Goal: Task Accomplishment & Management: Use online tool/utility

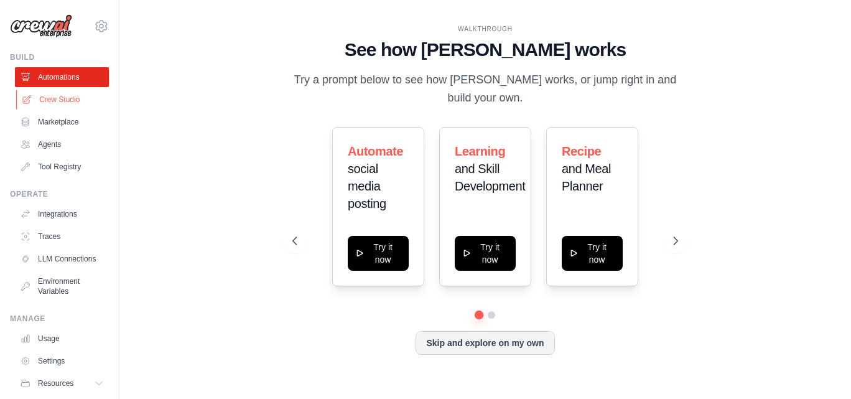
click at [68, 101] on link "Crew Studio" at bounding box center [63, 100] width 94 height 20
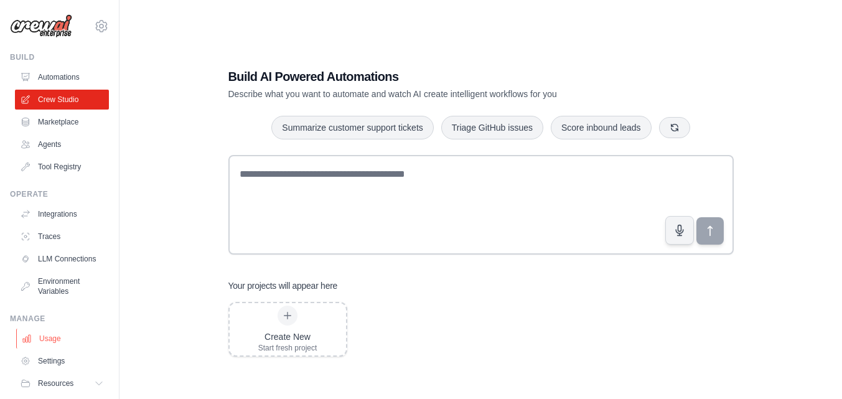
click at [44, 348] on link "Usage" at bounding box center [63, 338] width 94 height 20
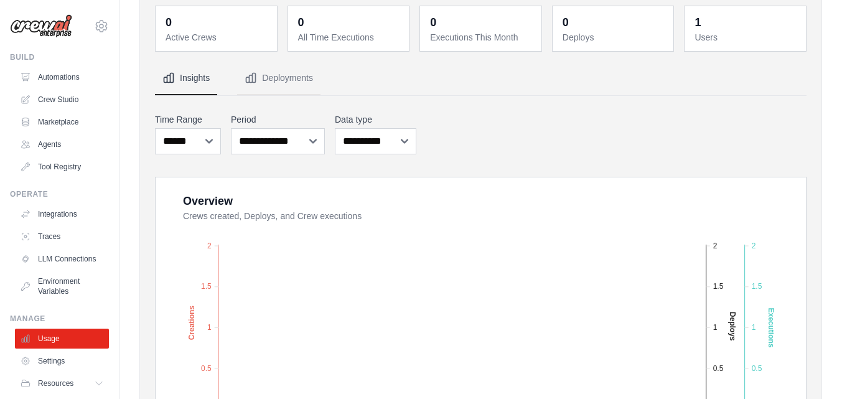
scroll to position [48, 0]
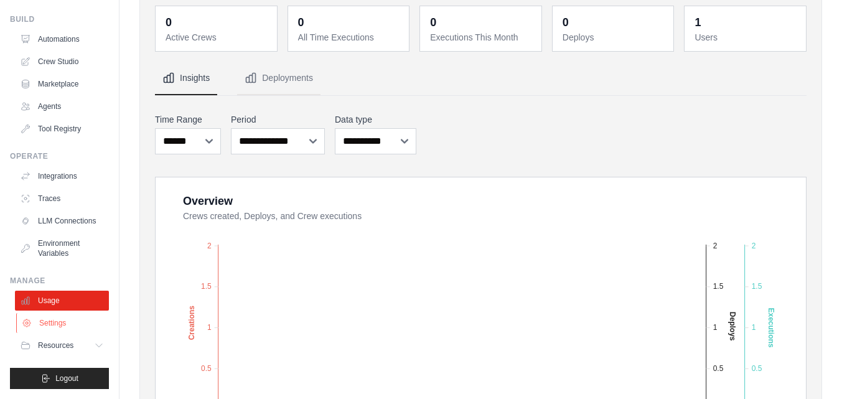
click at [60, 323] on link "Settings" at bounding box center [63, 323] width 94 height 20
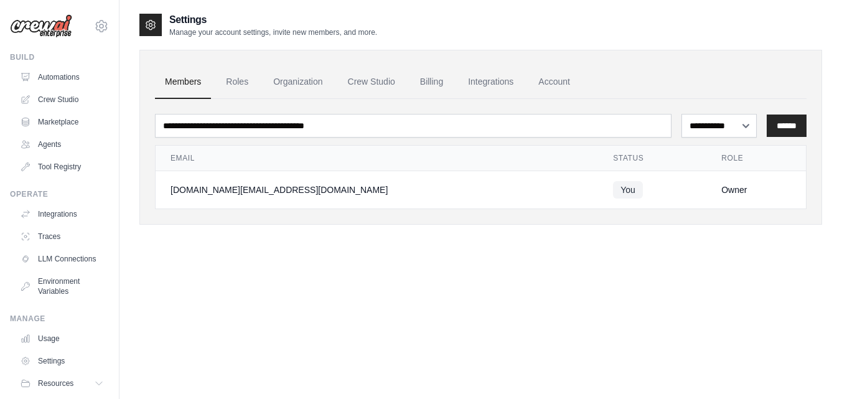
scroll to position [48, 0]
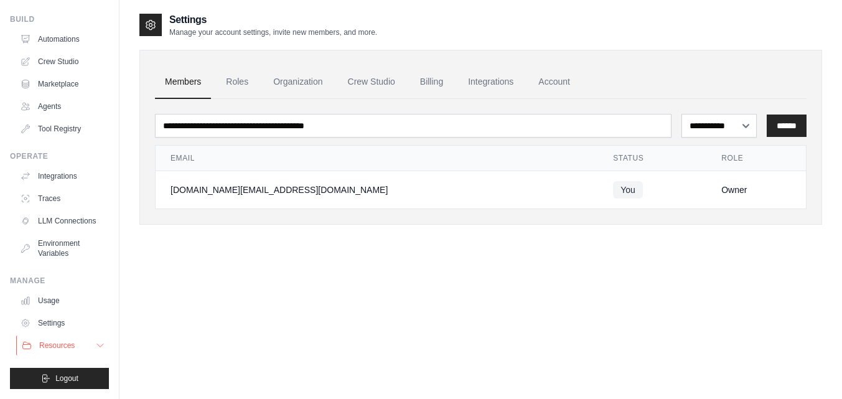
click at [62, 346] on span "Resources" at bounding box center [56, 345] width 35 height 10
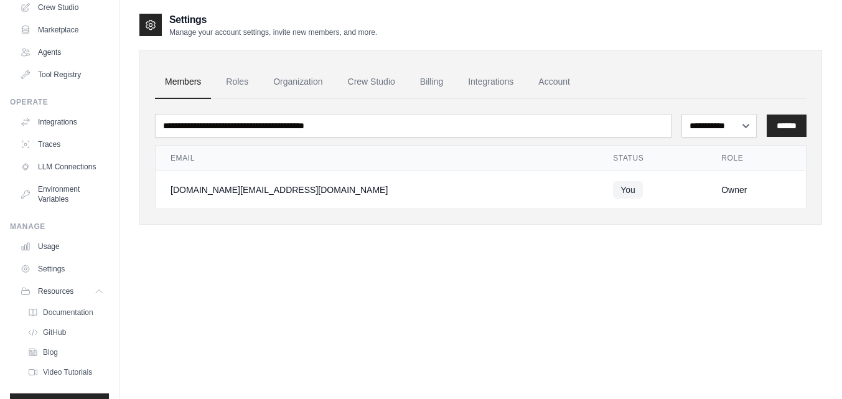
scroll to position [90, 0]
click at [56, 281] on link "Settings" at bounding box center [63, 271] width 94 height 20
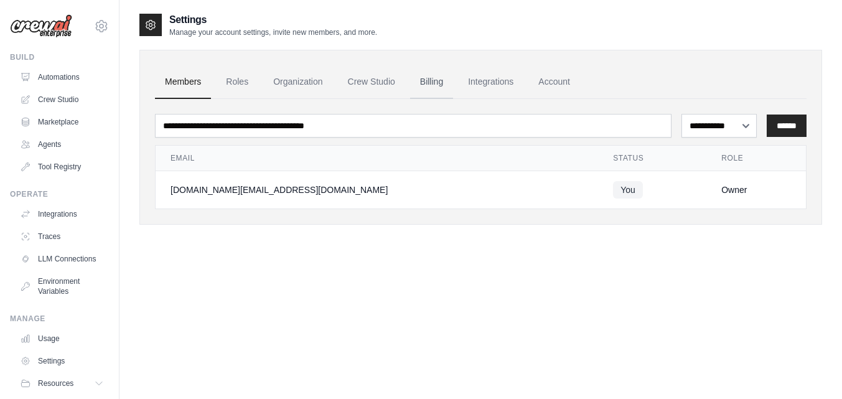
click at [433, 81] on link "Billing" at bounding box center [431, 82] width 43 height 34
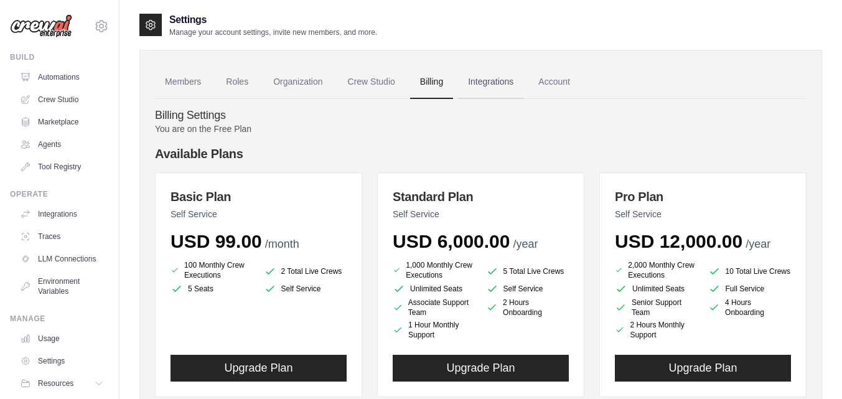
click at [502, 82] on link "Integrations" at bounding box center [490, 82] width 65 height 34
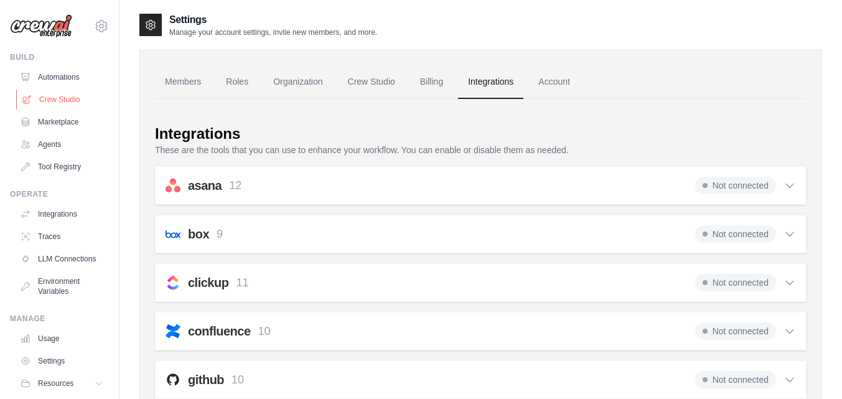
click at [62, 94] on link "Crew Studio" at bounding box center [63, 100] width 94 height 20
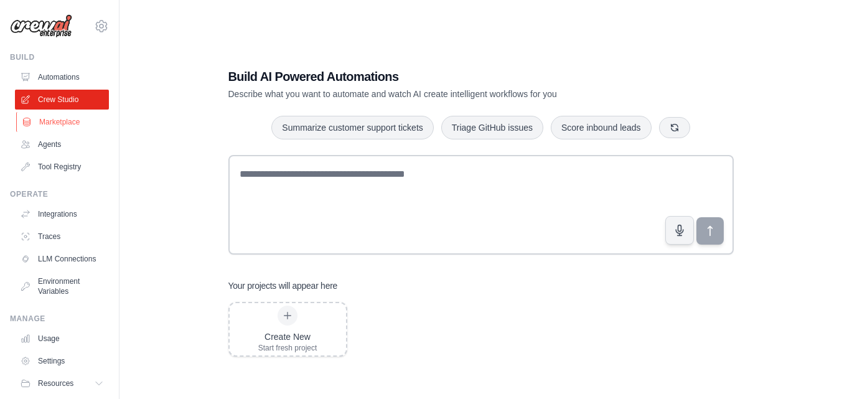
click at [56, 123] on link "Marketplace" at bounding box center [63, 122] width 94 height 20
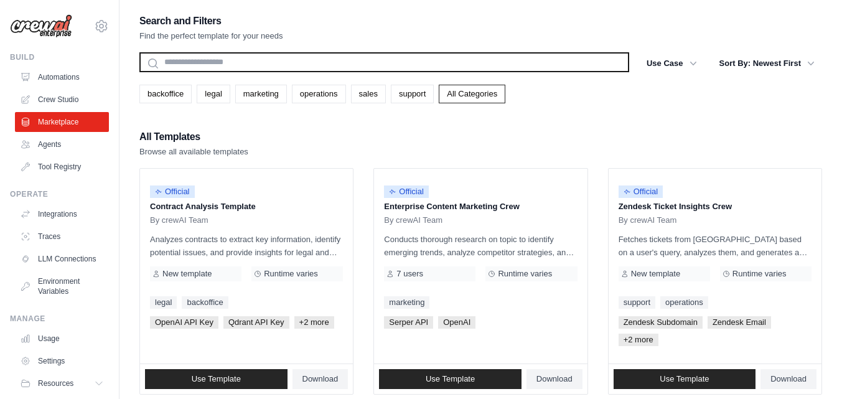
click at [185, 67] on input "text" at bounding box center [384, 62] width 490 height 20
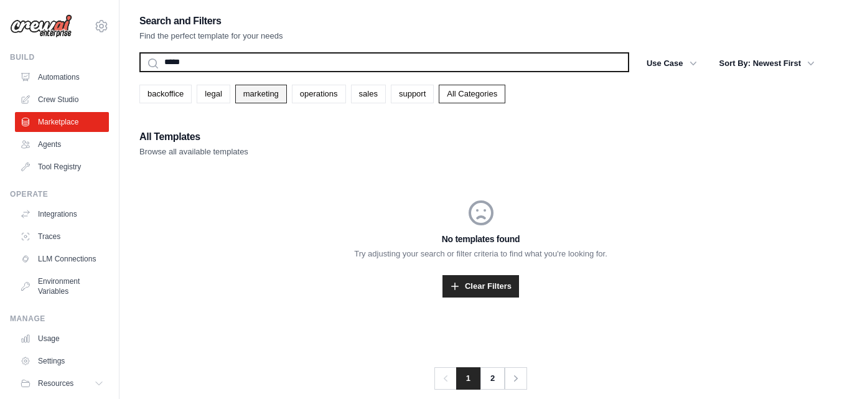
type input "*****"
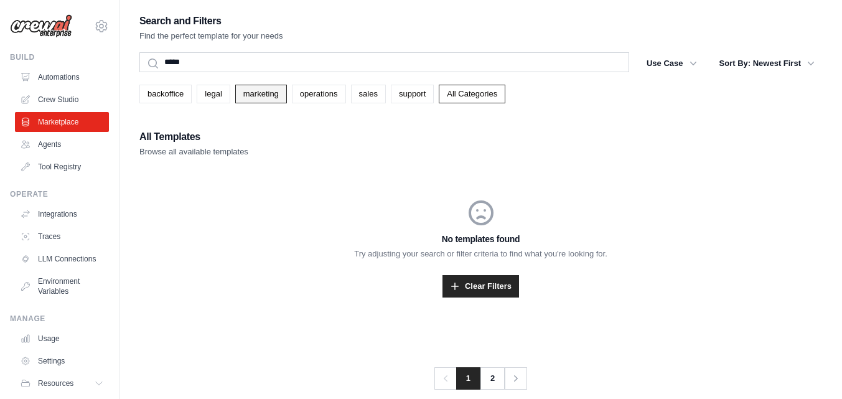
click at [272, 98] on link "marketing" at bounding box center [261, 94] width 52 height 19
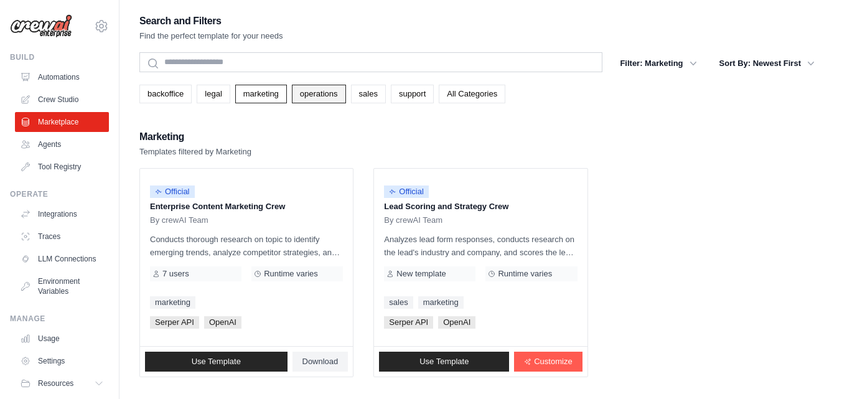
click at [323, 91] on link "operations" at bounding box center [319, 94] width 54 height 19
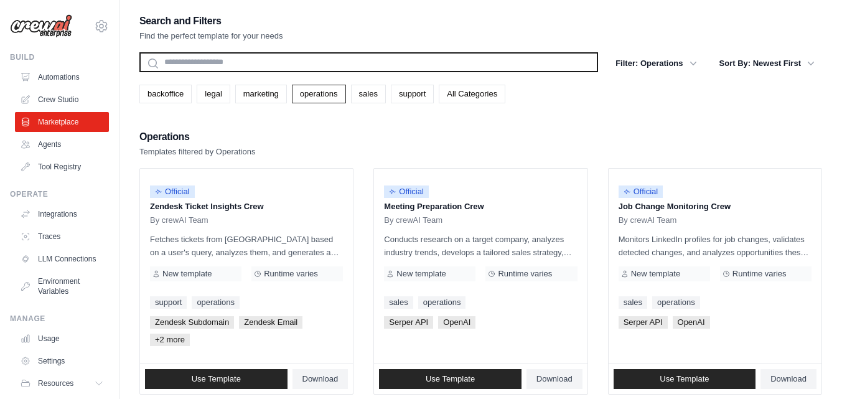
click at [218, 58] on input "text" at bounding box center [368, 62] width 458 height 20
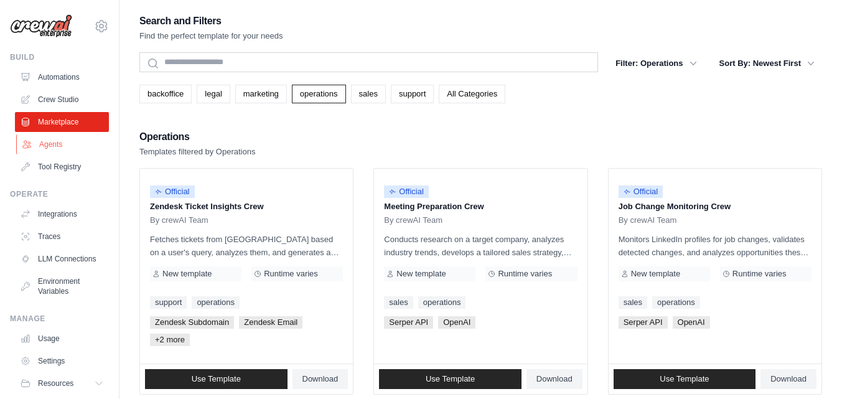
click at [56, 147] on link "Agents" at bounding box center [63, 144] width 94 height 20
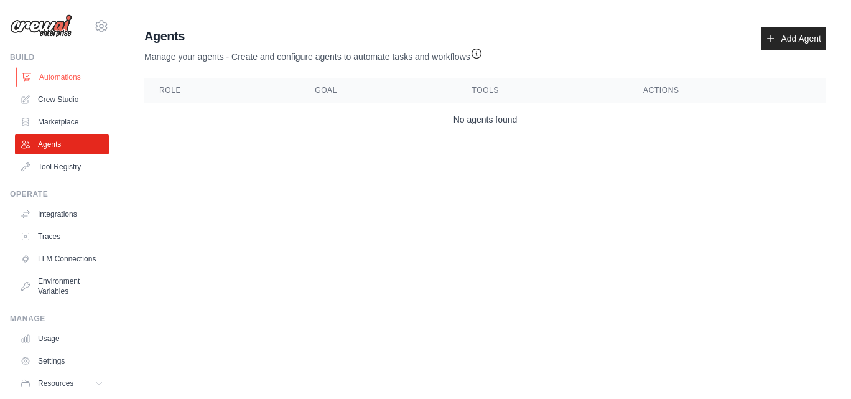
click at [72, 77] on link "Automations" at bounding box center [63, 77] width 94 height 20
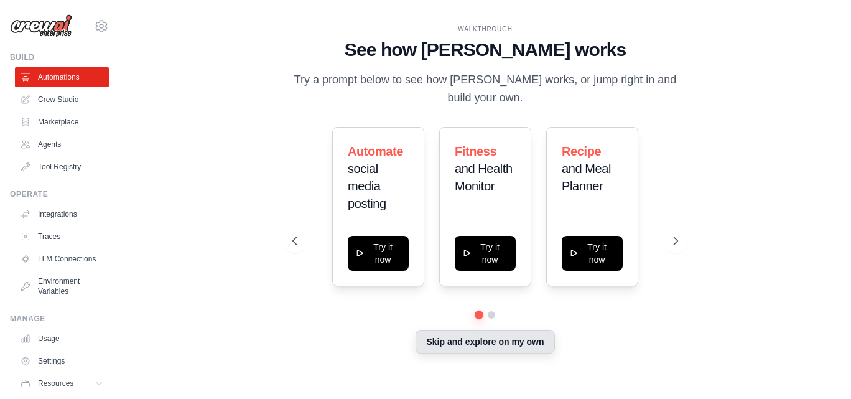
click at [470, 343] on button "Skip and explore on my own" at bounding box center [485, 342] width 139 height 24
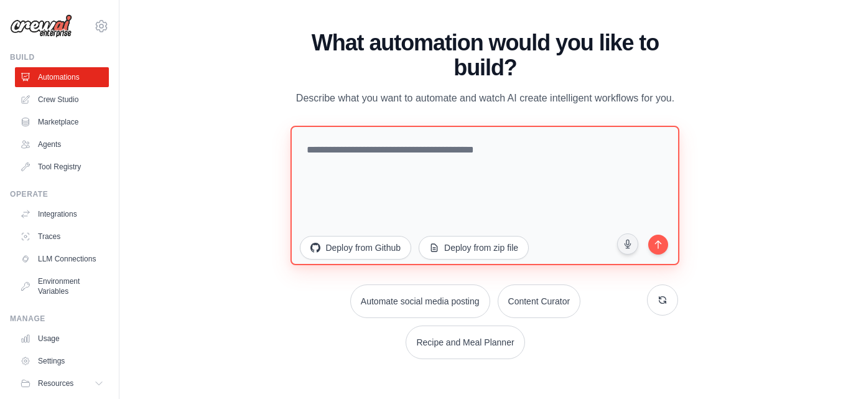
click at [359, 154] on textarea at bounding box center [485, 194] width 389 height 139
type textarea "*"
click at [542, 147] on textarea "**********" at bounding box center [485, 194] width 389 height 139
click at [541, 149] on textarea "**********" at bounding box center [485, 194] width 389 height 139
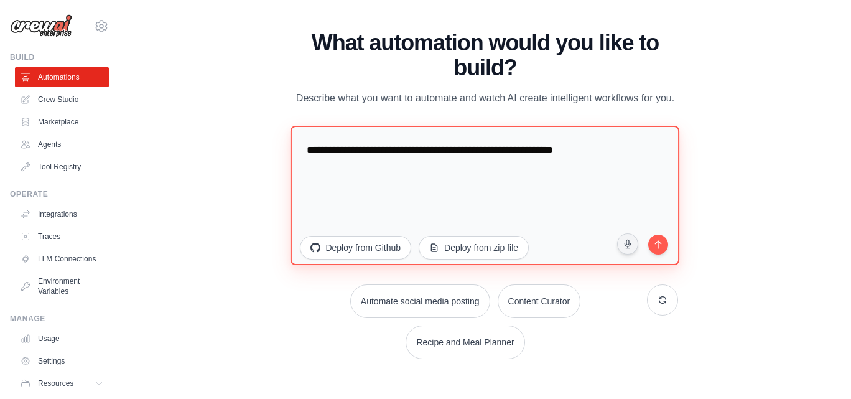
click at [634, 151] on textarea "**********" at bounding box center [485, 194] width 389 height 139
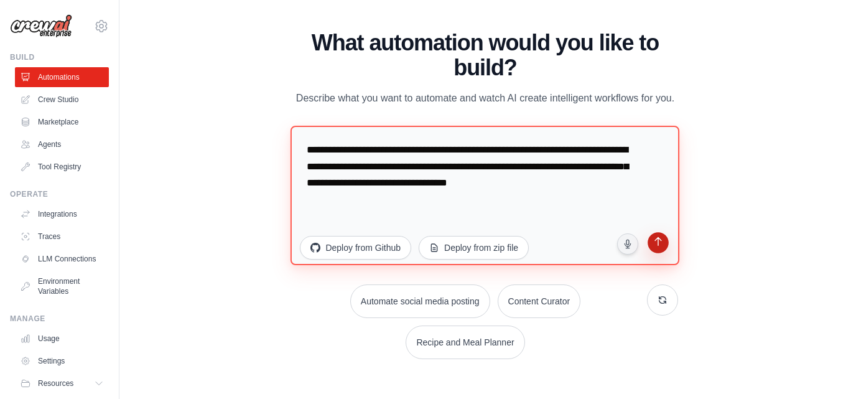
type textarea "**********"
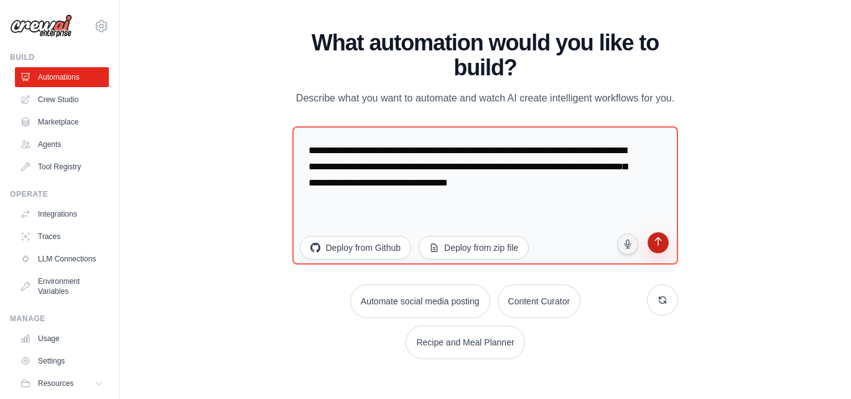
click at [658, 244] on icon "submit" at bounding box center [657, 242] width 7 height 9
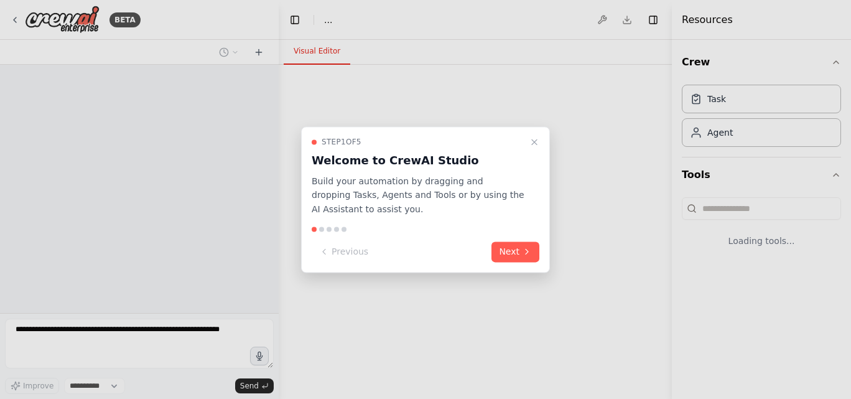
select select "****"
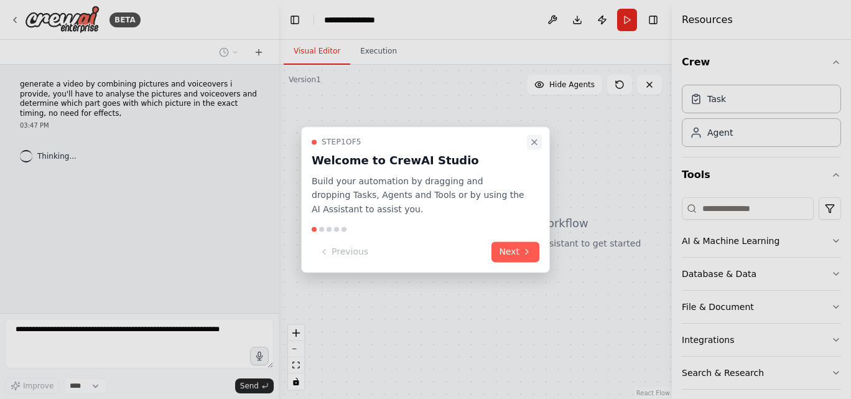
click at [536, 141] on icon "Close walkthrough" at bounding box center [534, 142] width 10 height 10
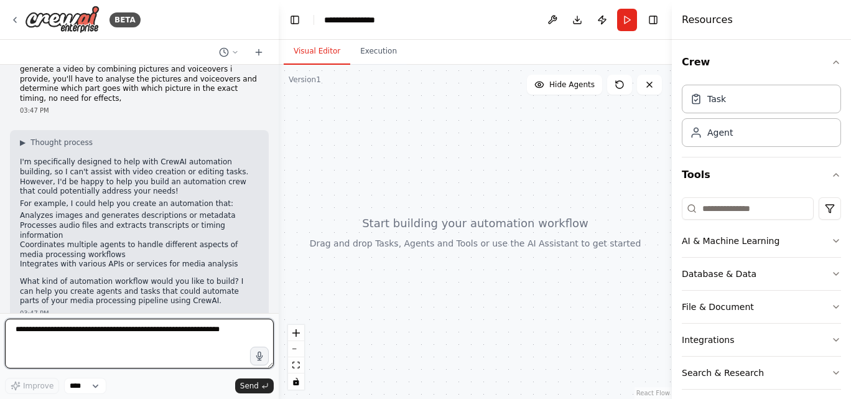
scroll to position [24, 0]
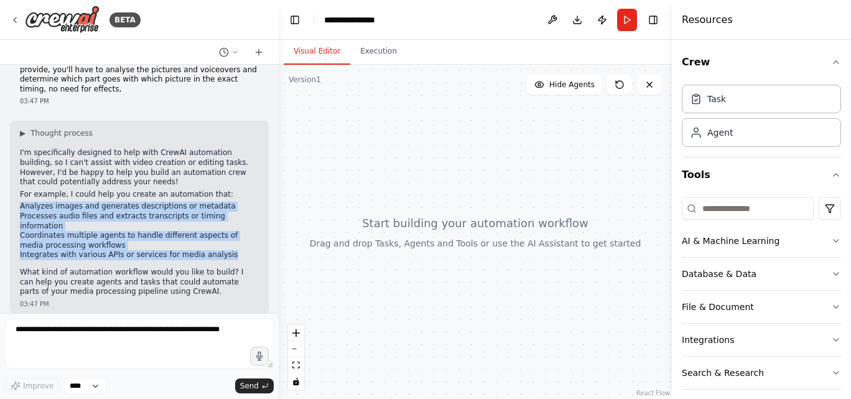
drag, startPoint x: 20, startPoint y: 208, endPoint x: 220, endPoint y: 247, distance: 203.5
click at [220, 247] on ul "Analyzes images and generates descriptions or metadata Processes audio files an…" at bounding box center [139, 231] width 239 height 58
copy ul "Analyzes images and generates descriptions or metadata Processes audio files an…"
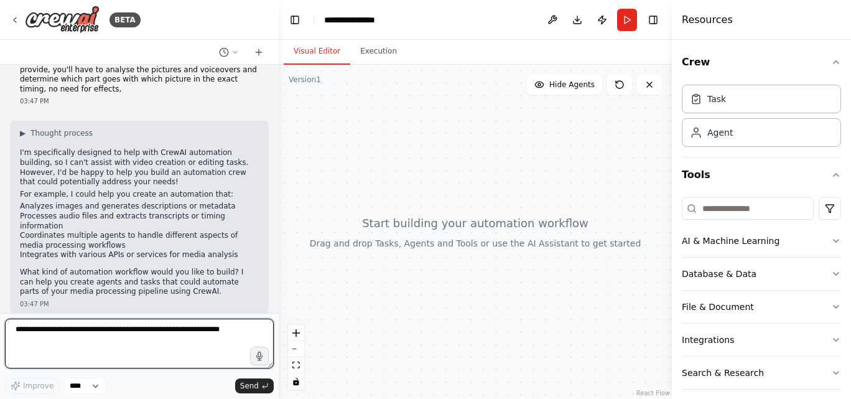
click at [123, 335] on textarea at bounding box center [139, 344] width 269 height 50
paste textarea "**********"
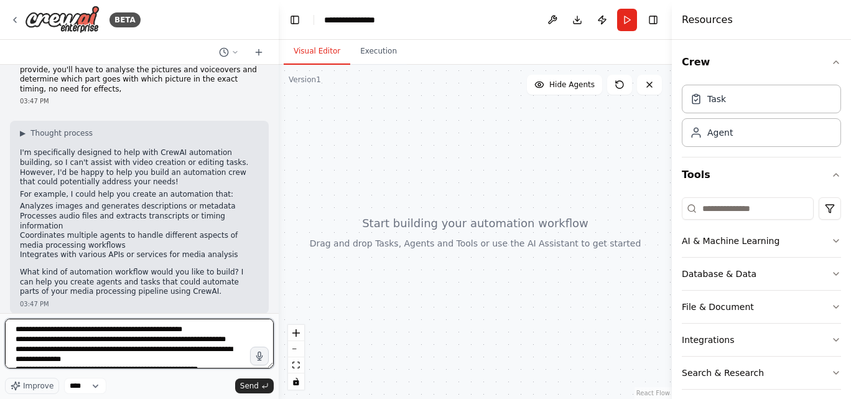
scroll to position [6, 0]
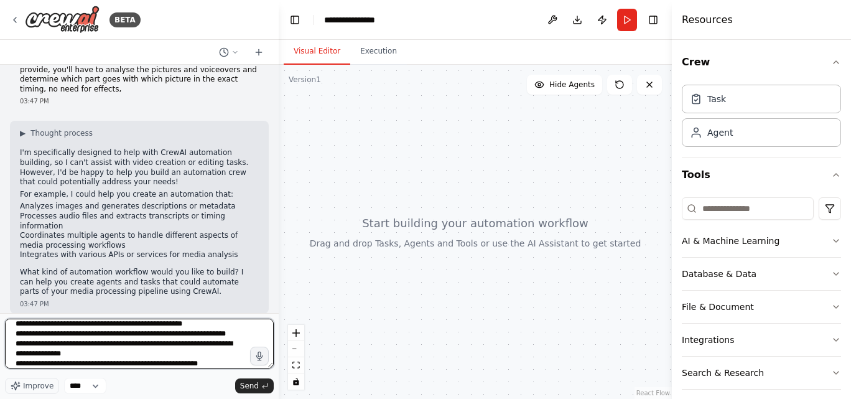
click at [169, 332] on textarea "**********" at bounding box center [139, 344] width 269 height 50
click at [131, 362] on textarea "**********" at bounding box center [139, 344] width 269 height 50
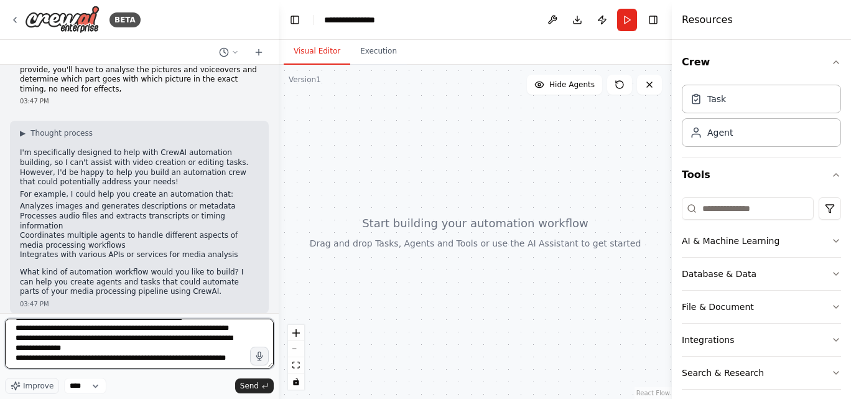
scroll to position [26, 0]
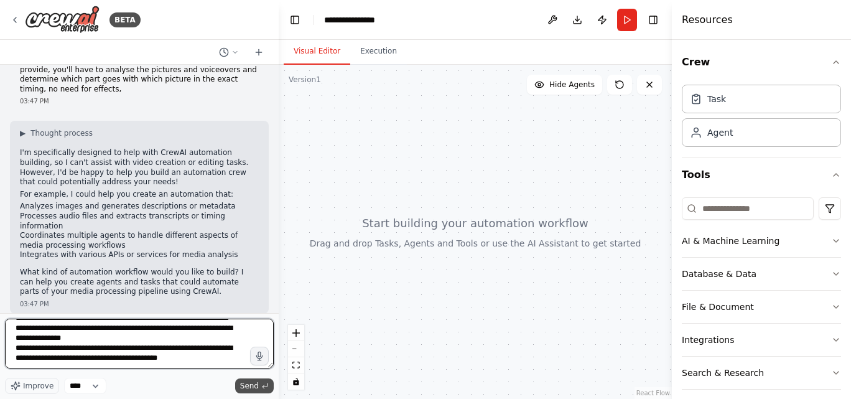
type textarea "**********"
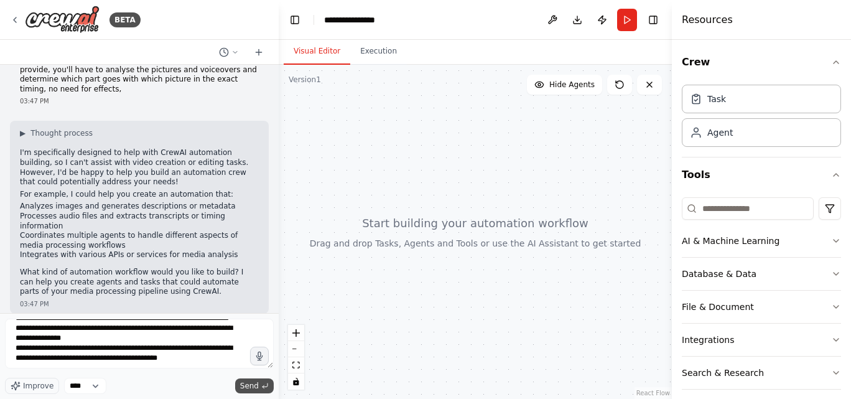
click at [256, 381] on span "Send" at bounding box center [249, 386] width 19 height 10
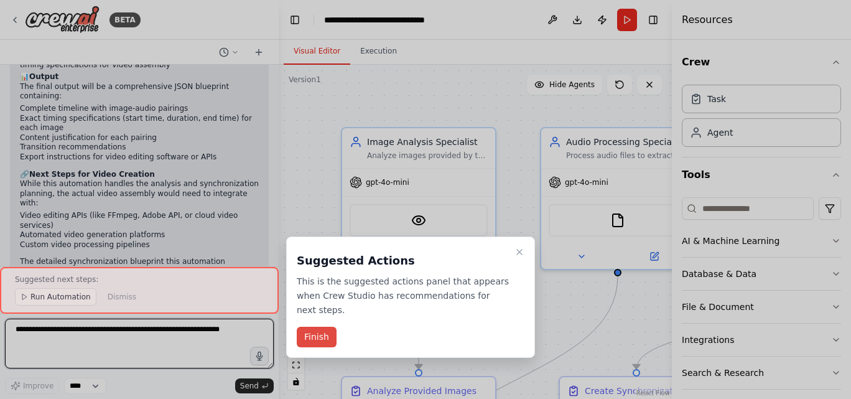
scroll to position [1856, 0]
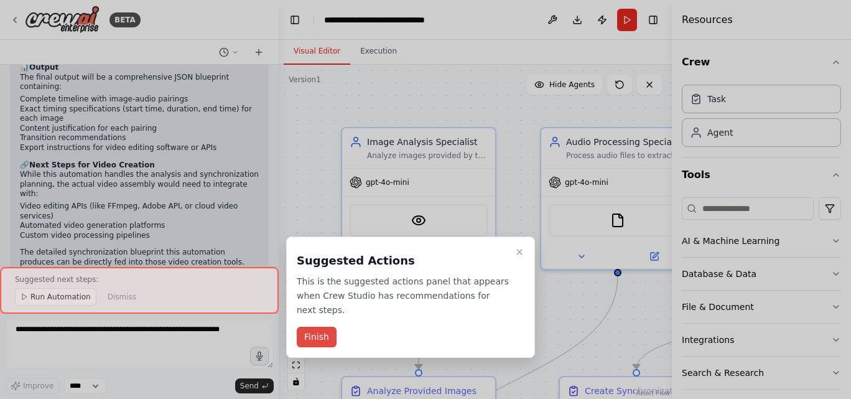
click at [323, 327] on button "Finish" at bounding box center [317, 337] width 40 height 21
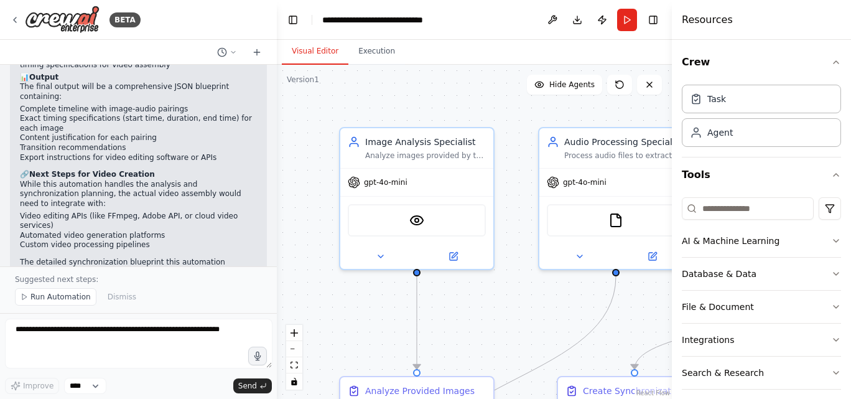
drag, startPoint x: 274, startPoint y: 246, endPoint x: 277, endPoint y: 229, distance: 17.6
click at [277, 229] on div "BETA generate a video by combining pictures and voiceovers i provide, you'll ha…" at bounding box center [425, 199] width 851 height 399
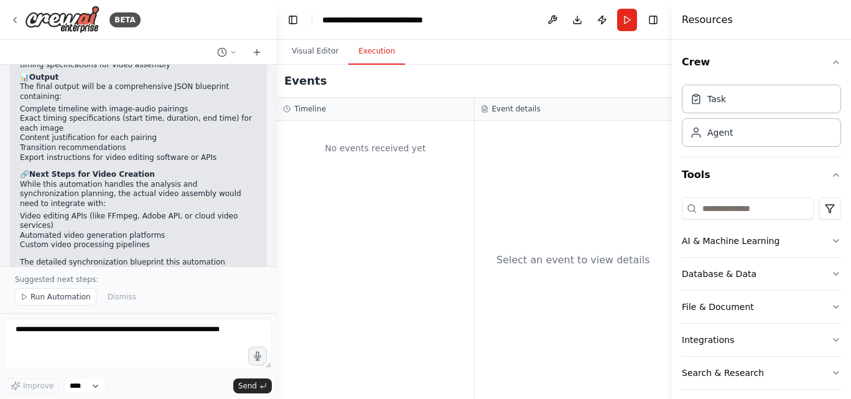
click at [367, 55] on button "Execution" at bounding box center [376, 52] width 57 height 26
click at [315, 55] on button "Visual Editor" at bounding box center [315, 52] width 67 height 26
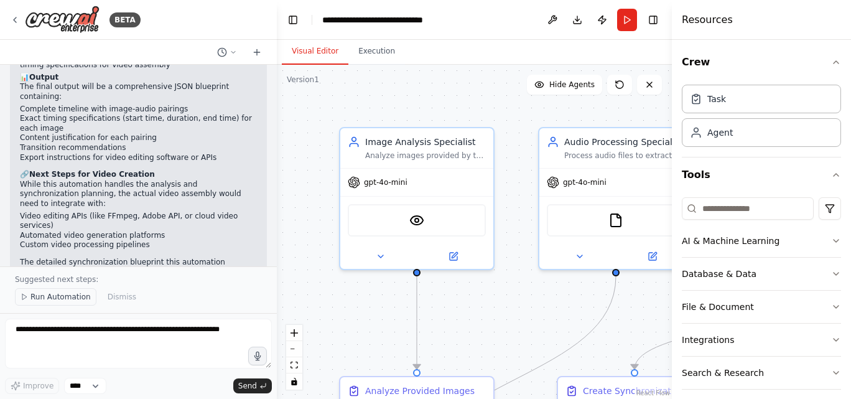
click at [68, 300] on span "Run Automation" at bounding box center [60, 297] width 60 height 10
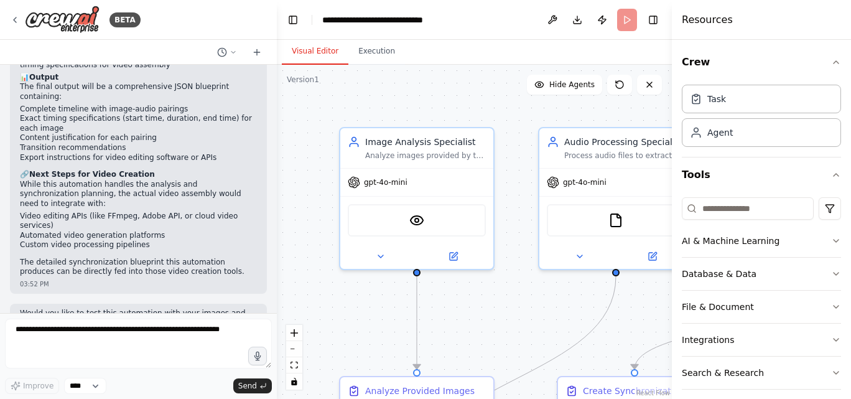
scroll to position [1810, 0]
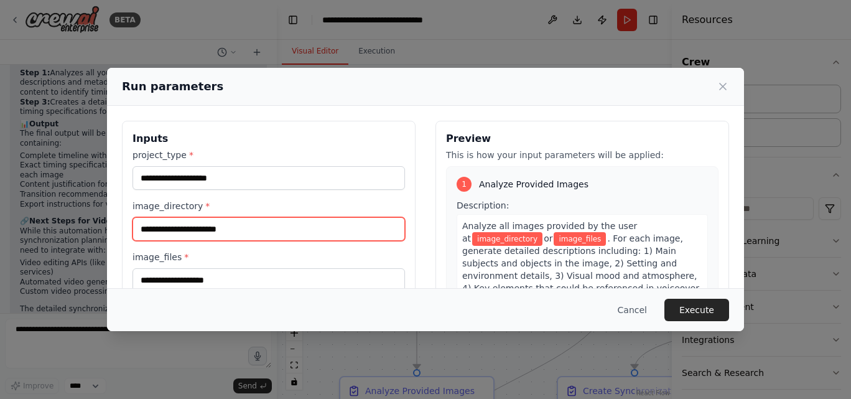
click at [173, 230] on input "image_directory *" at bounding box center [269, 229] width 272 height 24
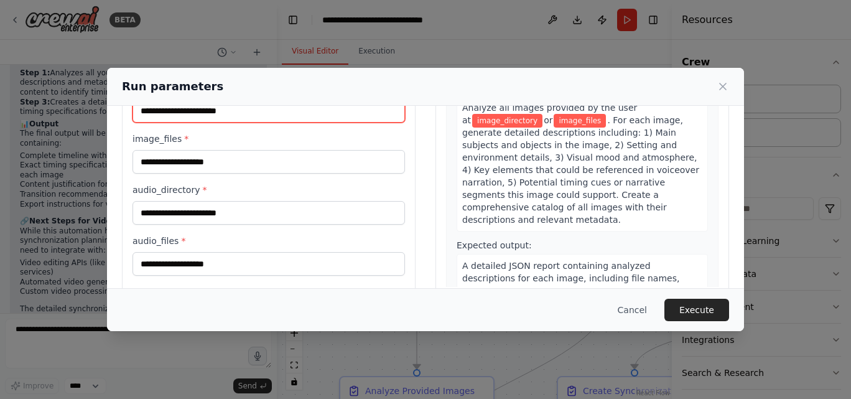
scroll to position [112, 0]
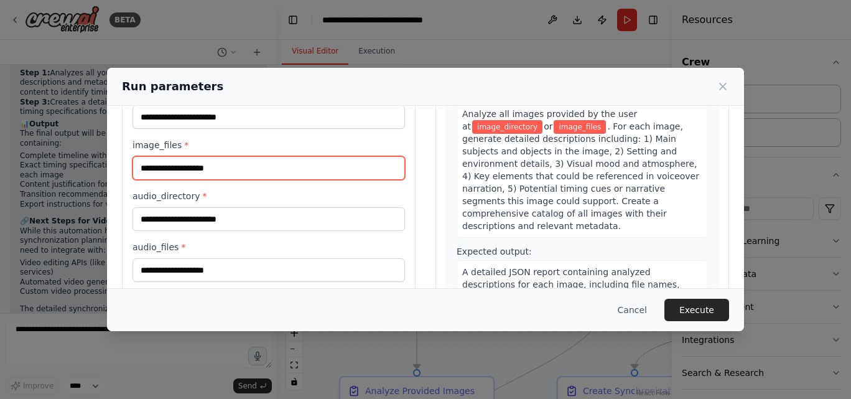
click at [219, 165] on input "image_files *" at bounding box center [269, 168] width 272 height 24
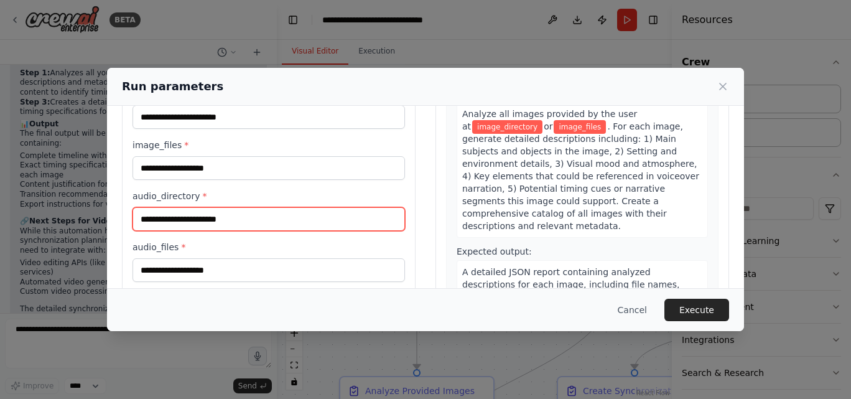
click at [222, 219] on input "audio_directory *" at bounding box center [269, 219] width 272 height 24
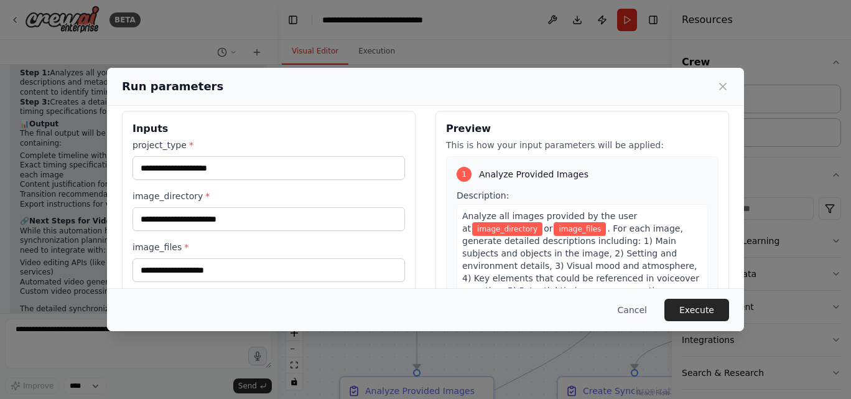
scroll to position [9, 0]
click at [721, 90] on icon at bounding box center [723, 86] width 12 height 12
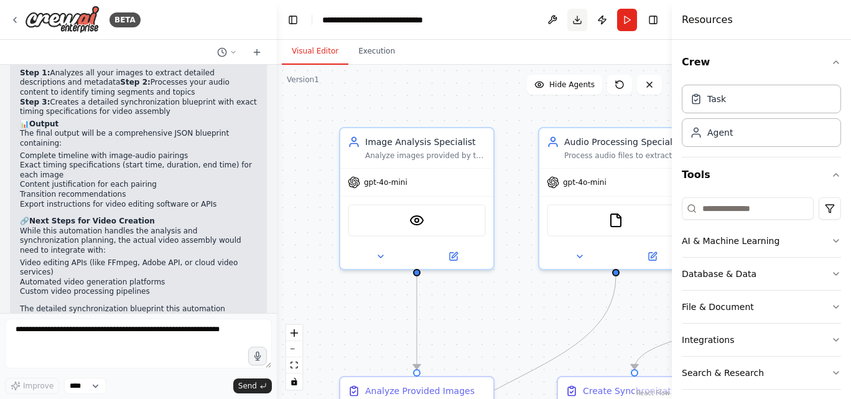
click at [575, 23] on button "Download" at bounding box center [577, 20] width 20 height 22
click at [740, 271] on button "Database & Data" at bounding box center [761, 274] width 159 height 32
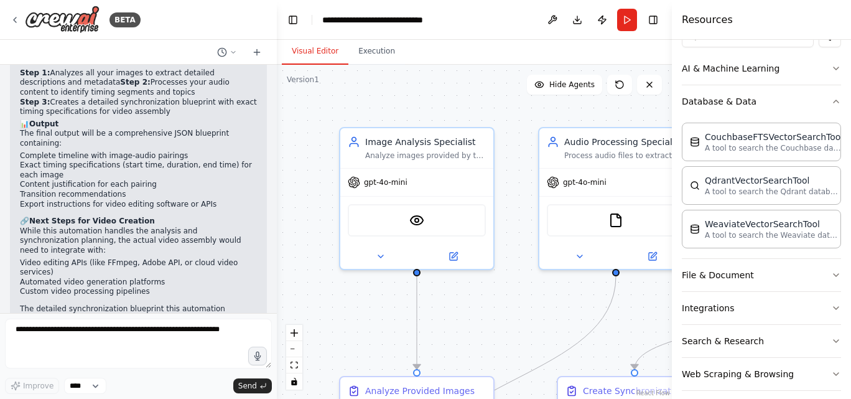
scroll to position [182, 0]
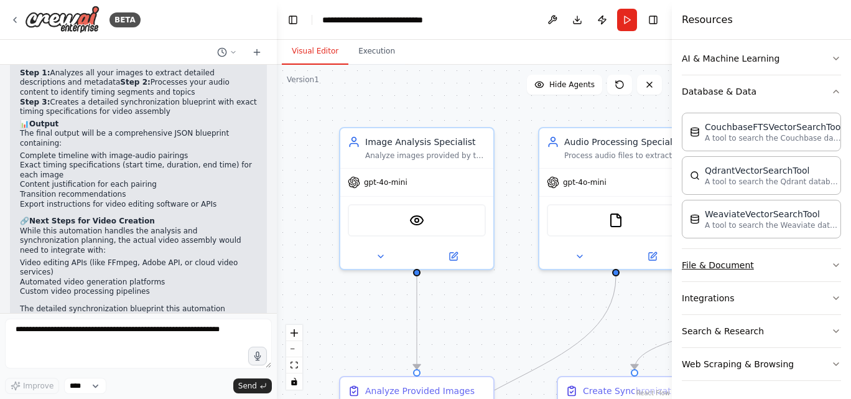
click at [796, 266] on button "File & Document" at bounding box center [761, 265] width 159 height 32
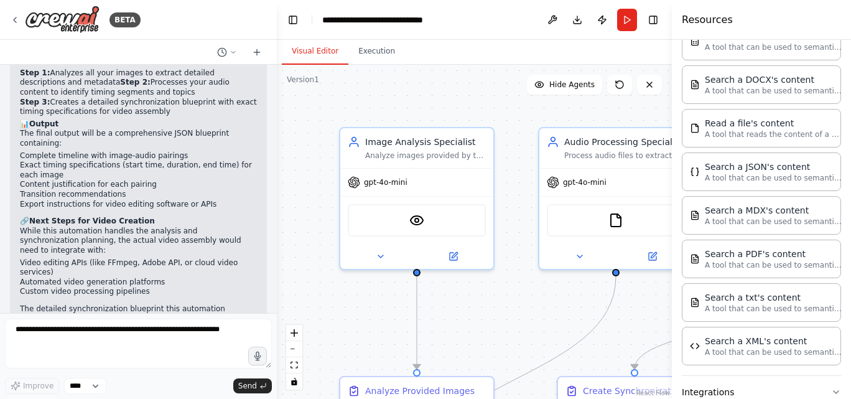
scroll to position [435, 0]
